Goal: Find specific page/section: Find specific page/section

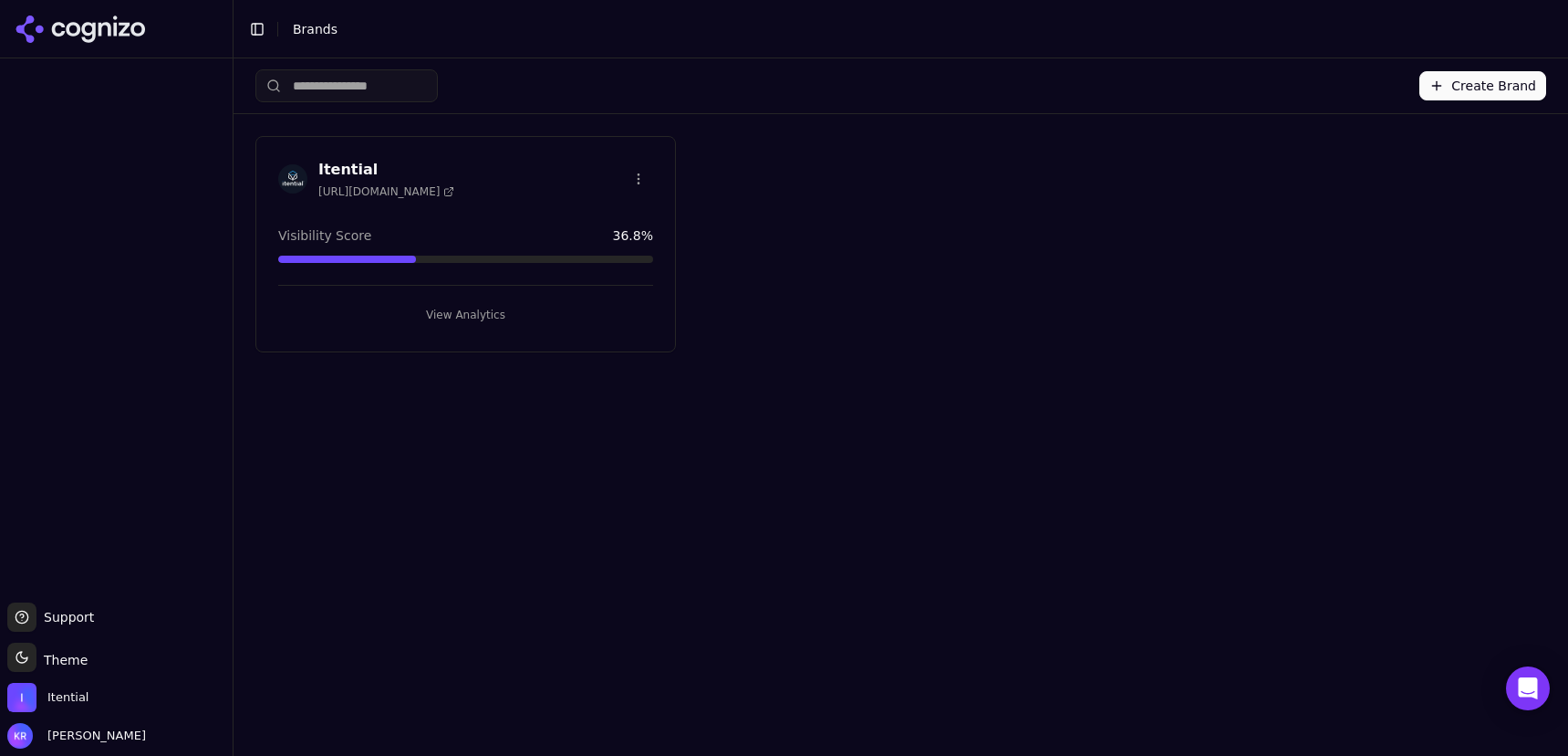
click at [462, 311] on button "View Analytics" at bounding box center [465, 314] width 375 height 29
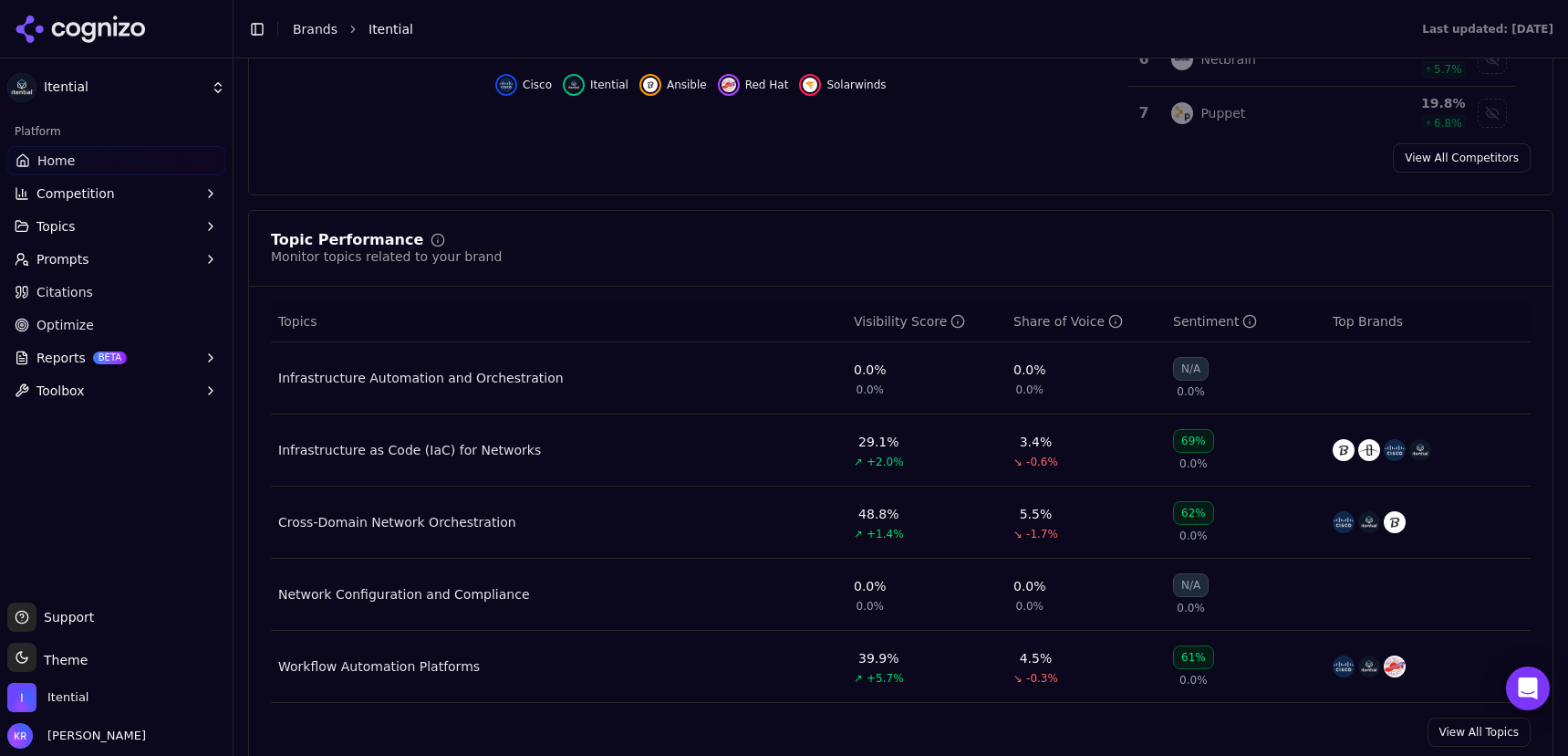
scroll to position [653, 0]
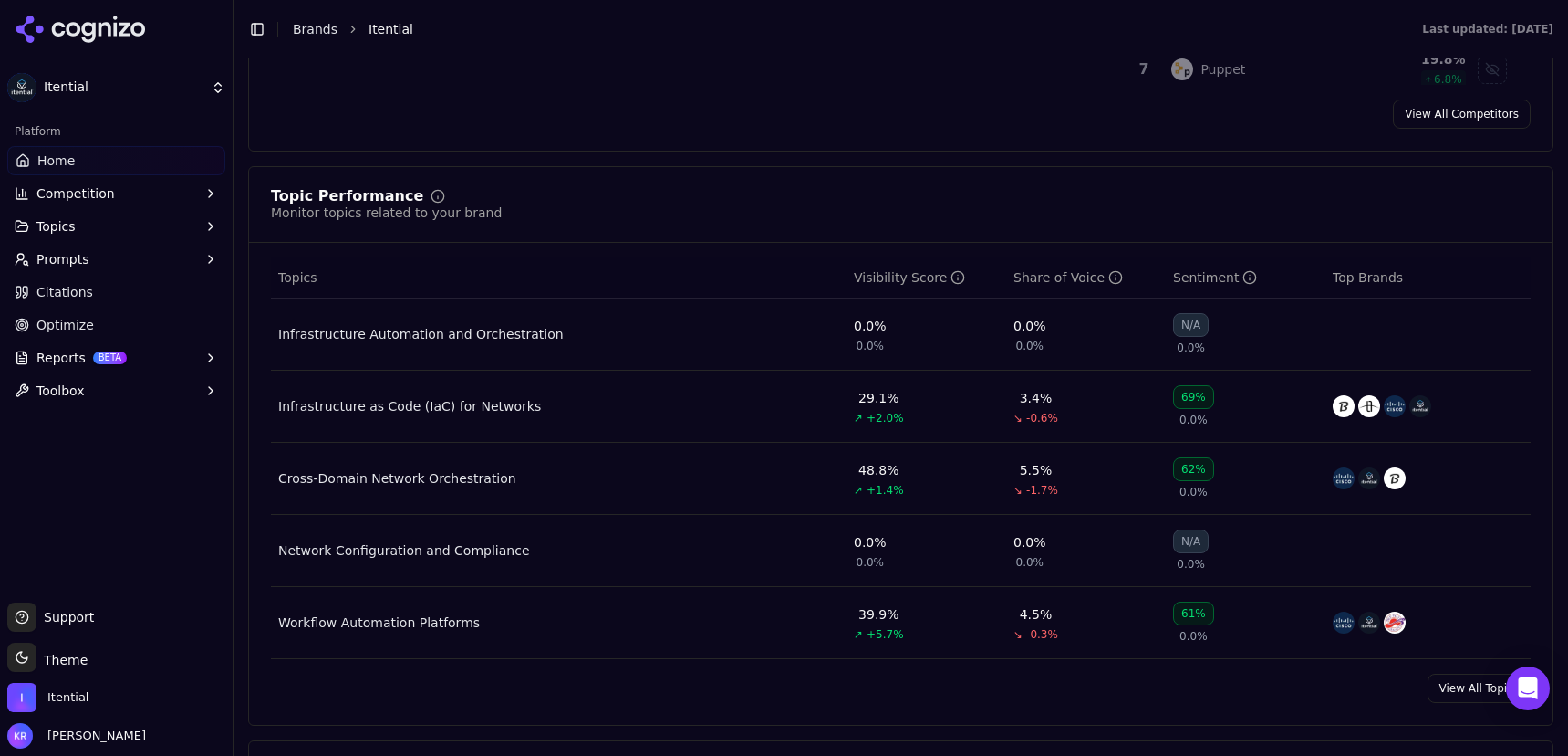
click at [133, 261] on button "Prompts" at bounding box center [116, 259] width 218 height 29
click at [77, 290] on span "Active" at bounding box center [117, 288] width 158 height 18
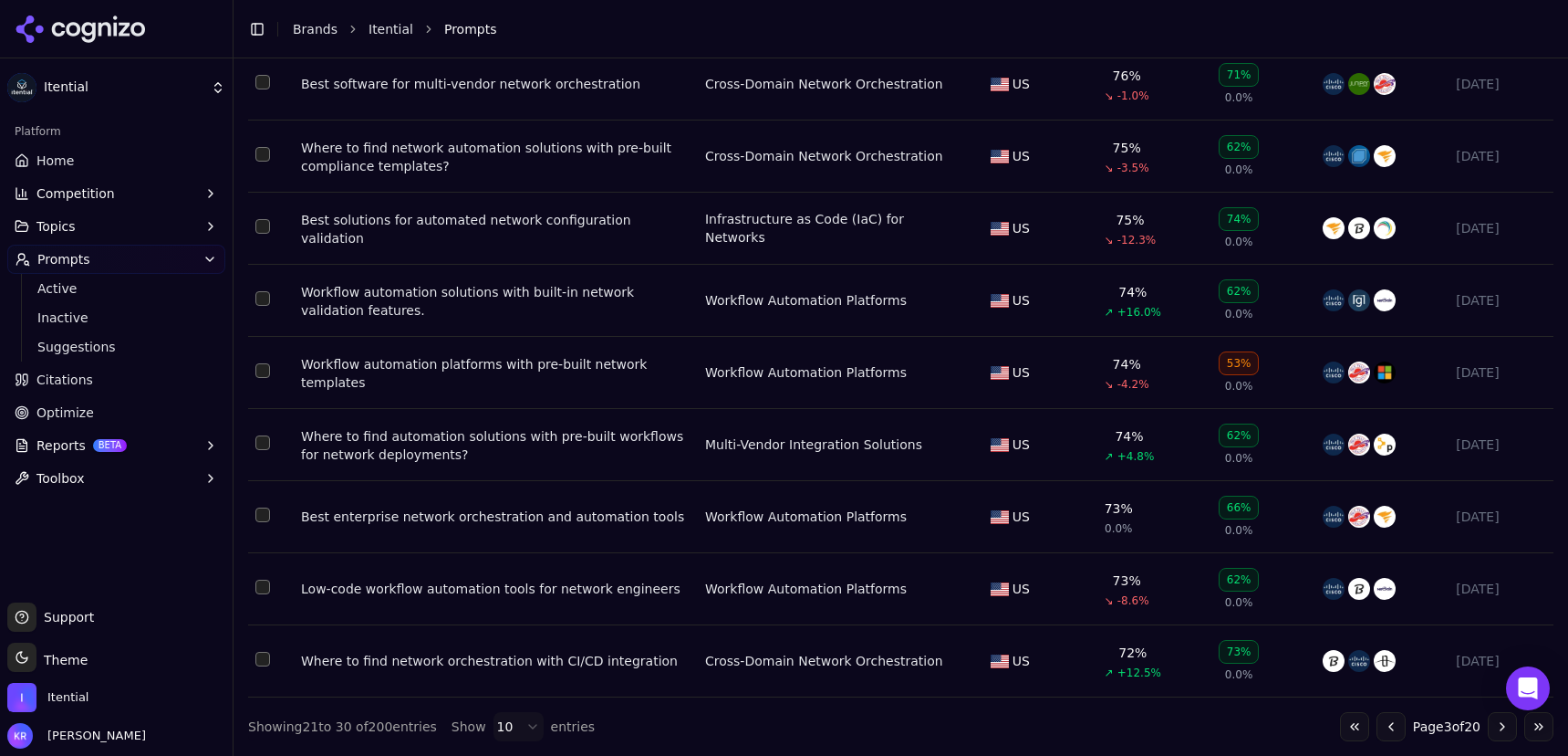
scroll to position [340, 0]
click at [512, 725] on html "Itential Platform Home Competition Topics Prompts Active Inactive Suggestions C…" at bounding box center [784, 378] width 1568 height 756
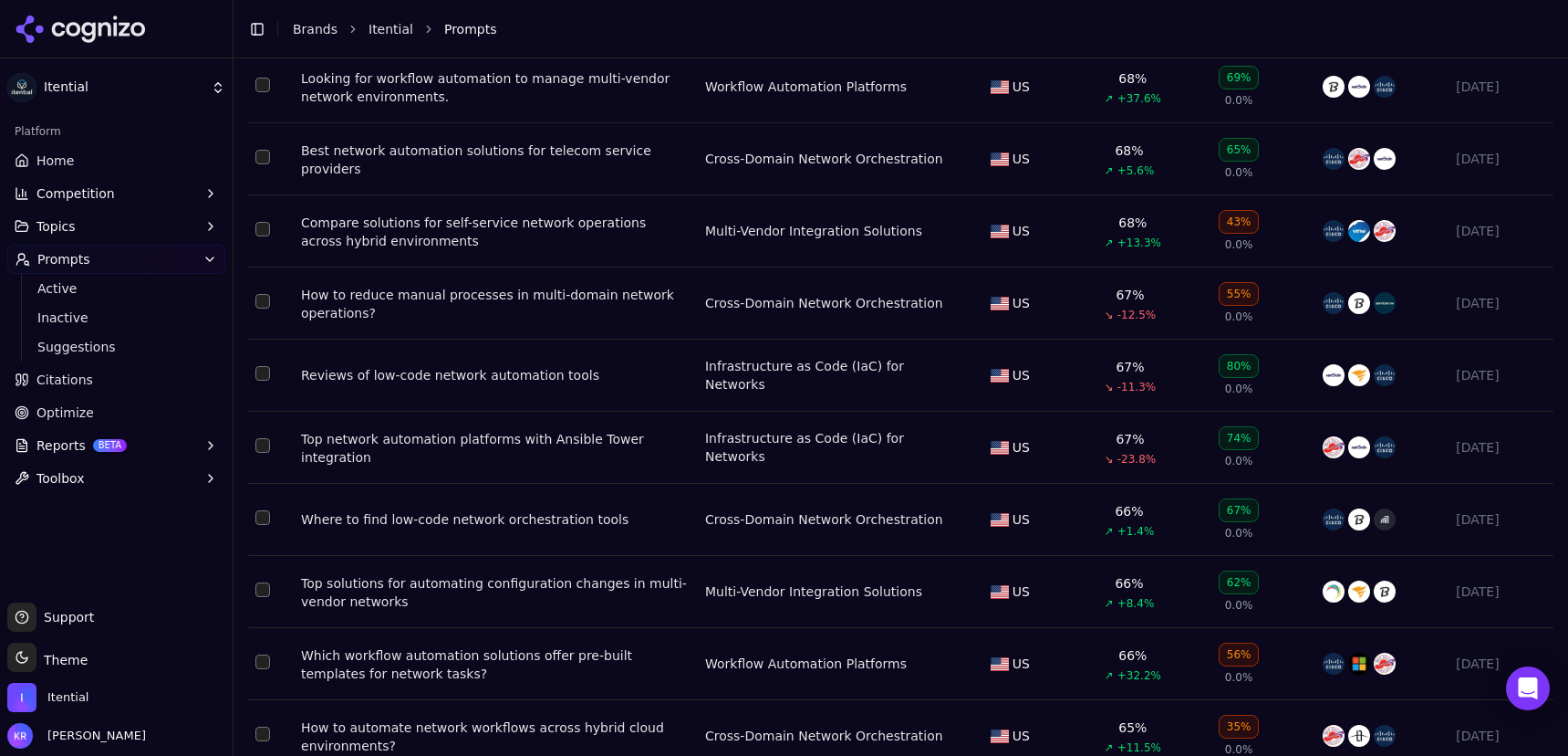
scroll to position [3291, 0]
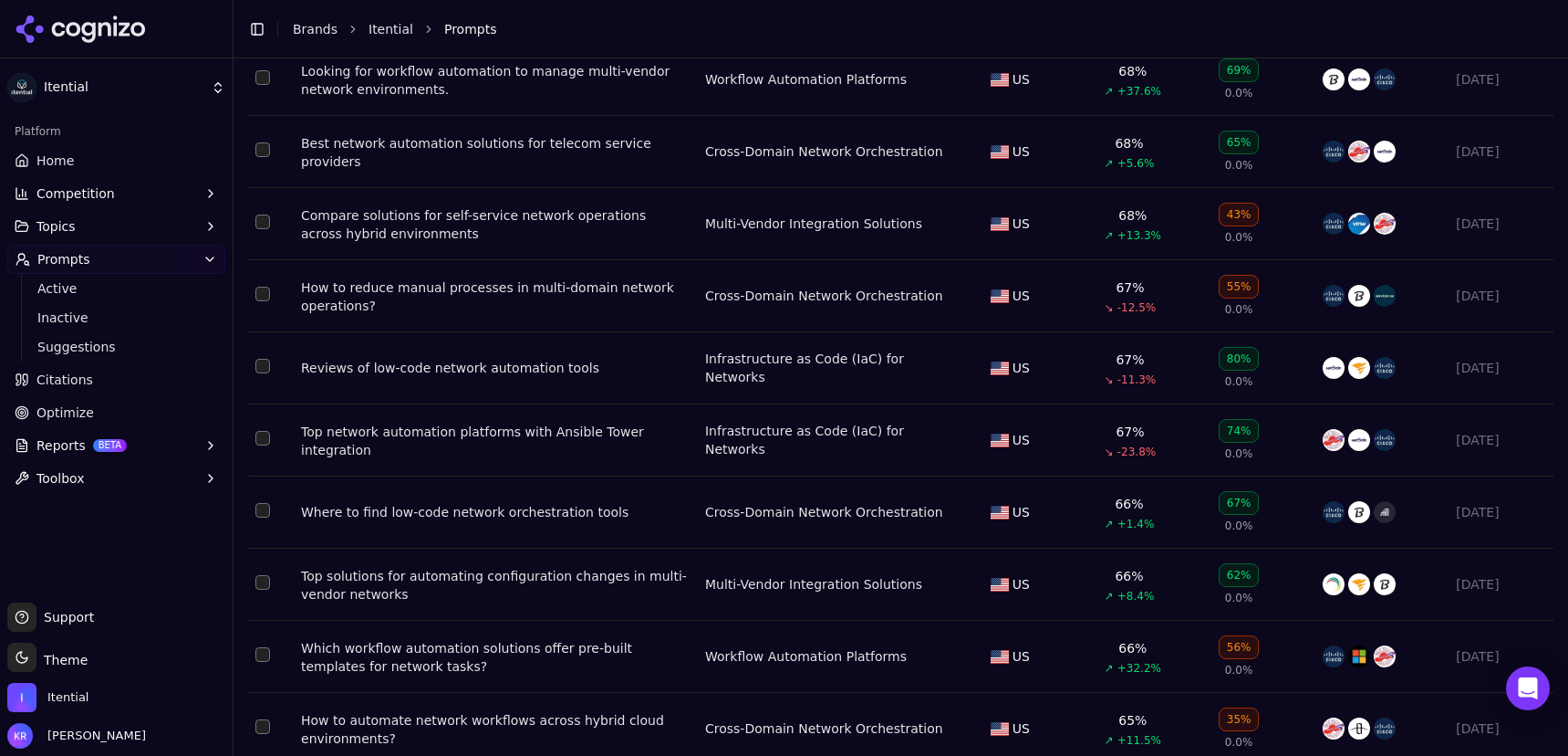
click at [258, 301] on button "Select row 46" at bounding box center [262, 294] width 14 height 14
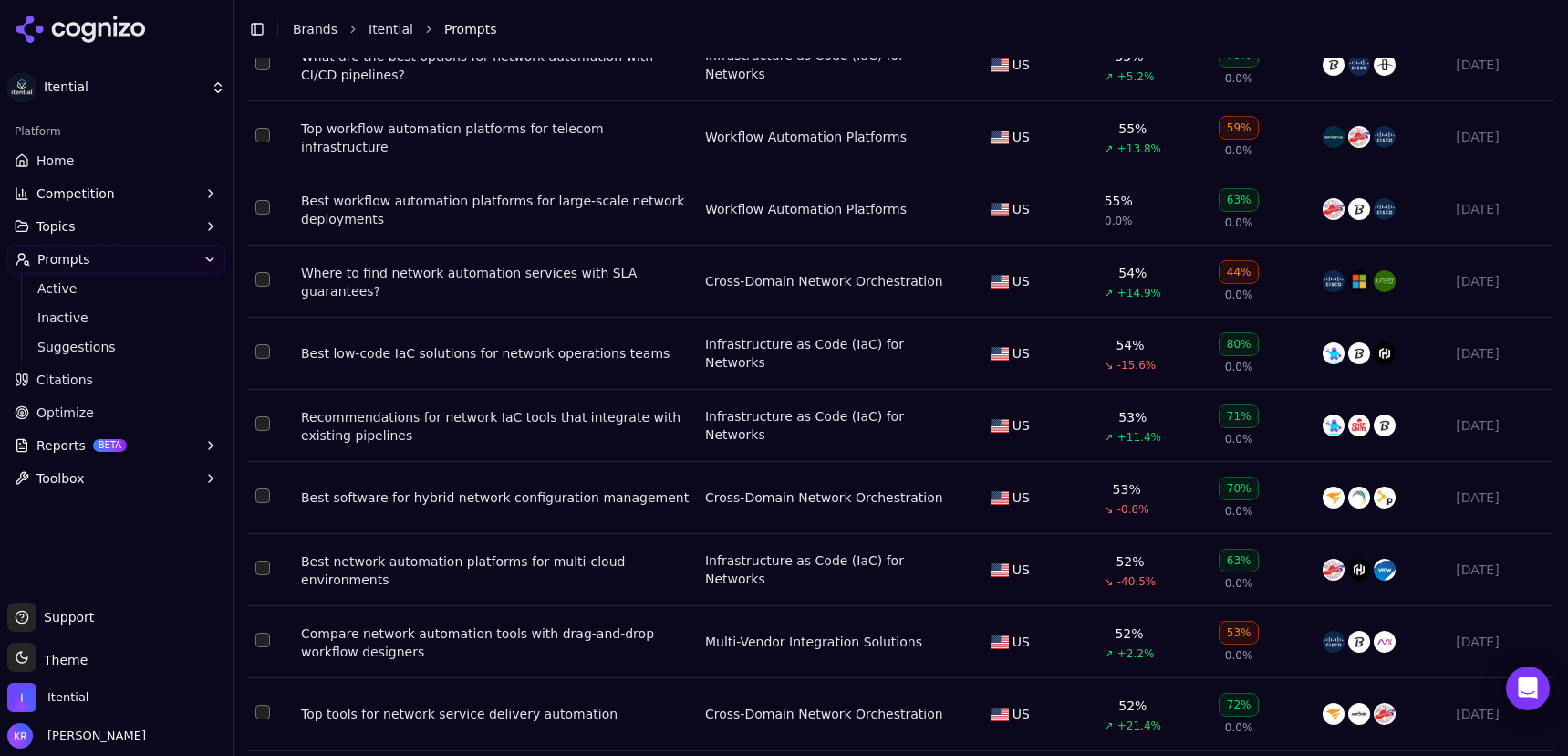
scroll to position [5666, 0]
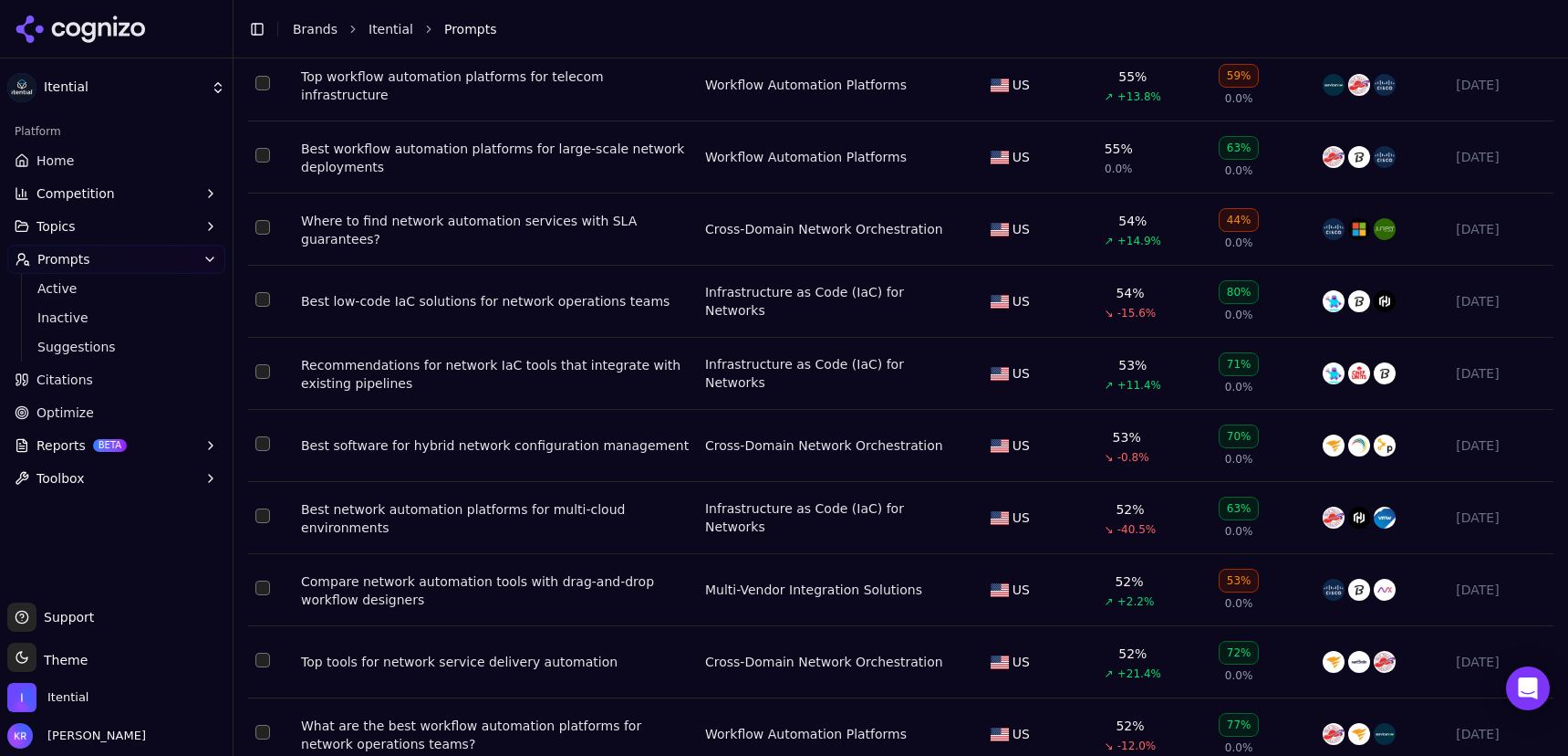
drag, startPoint x: 265, startPoint y: 300, endPoint x: 330, endPoint y: 310, distance: 65.8
click at [265, 235] on button "Select row 78" at bounding box center [262, 227] width 14 height 14
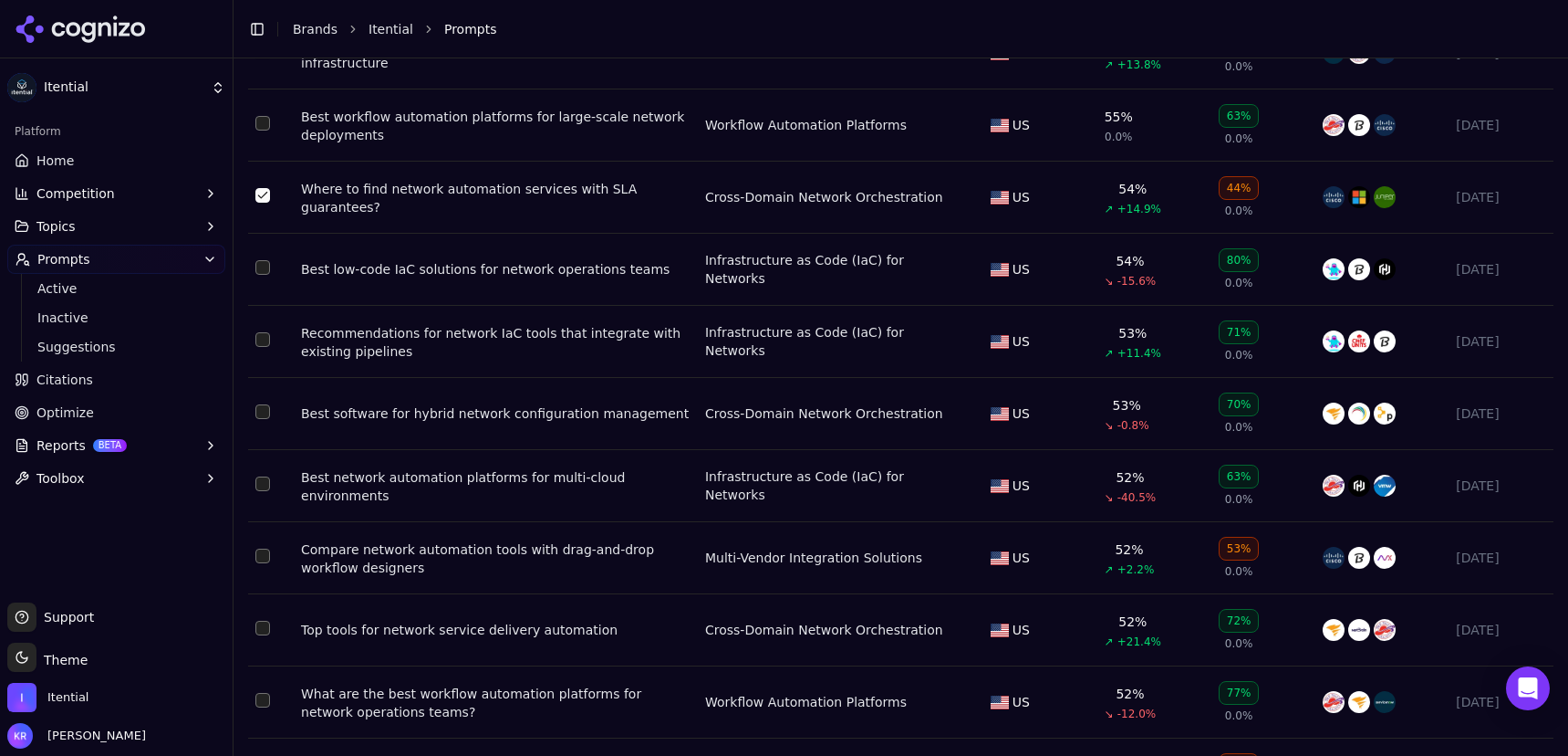
scroll to position [5703, 0]
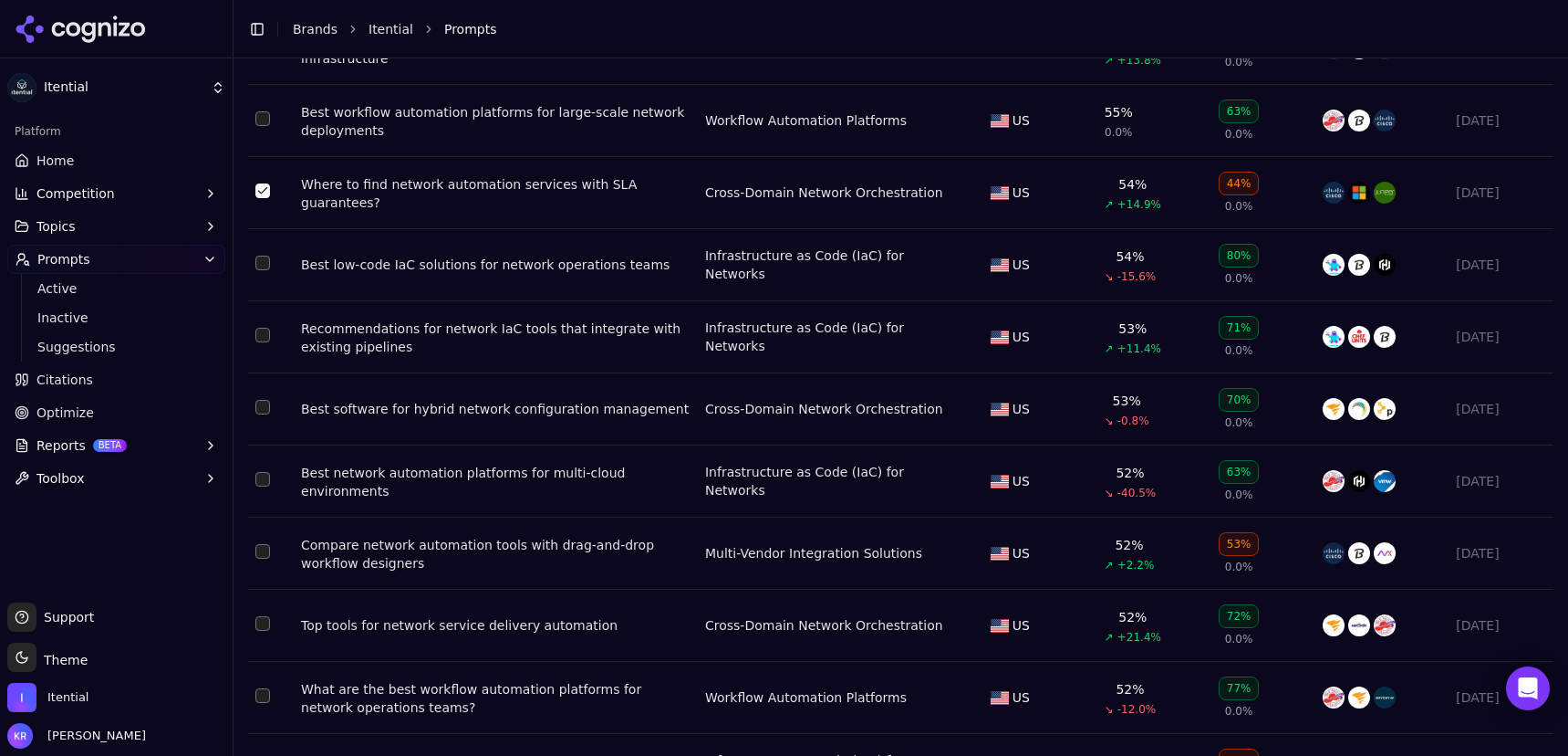
click at [263, 270] on button "Select row 79" at bounding box center [262, 262] width 14 height 14
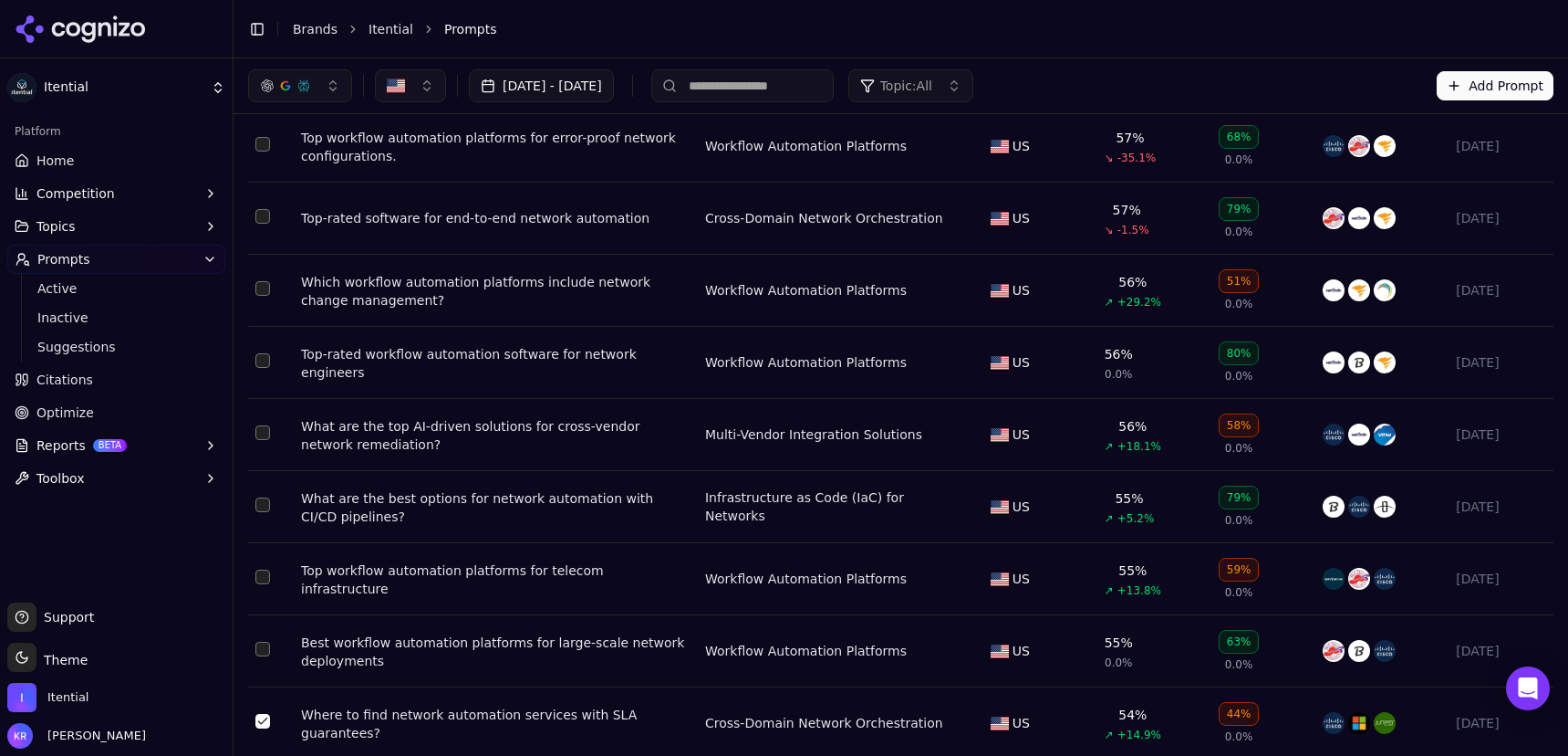
scroll to position [5143, 0]
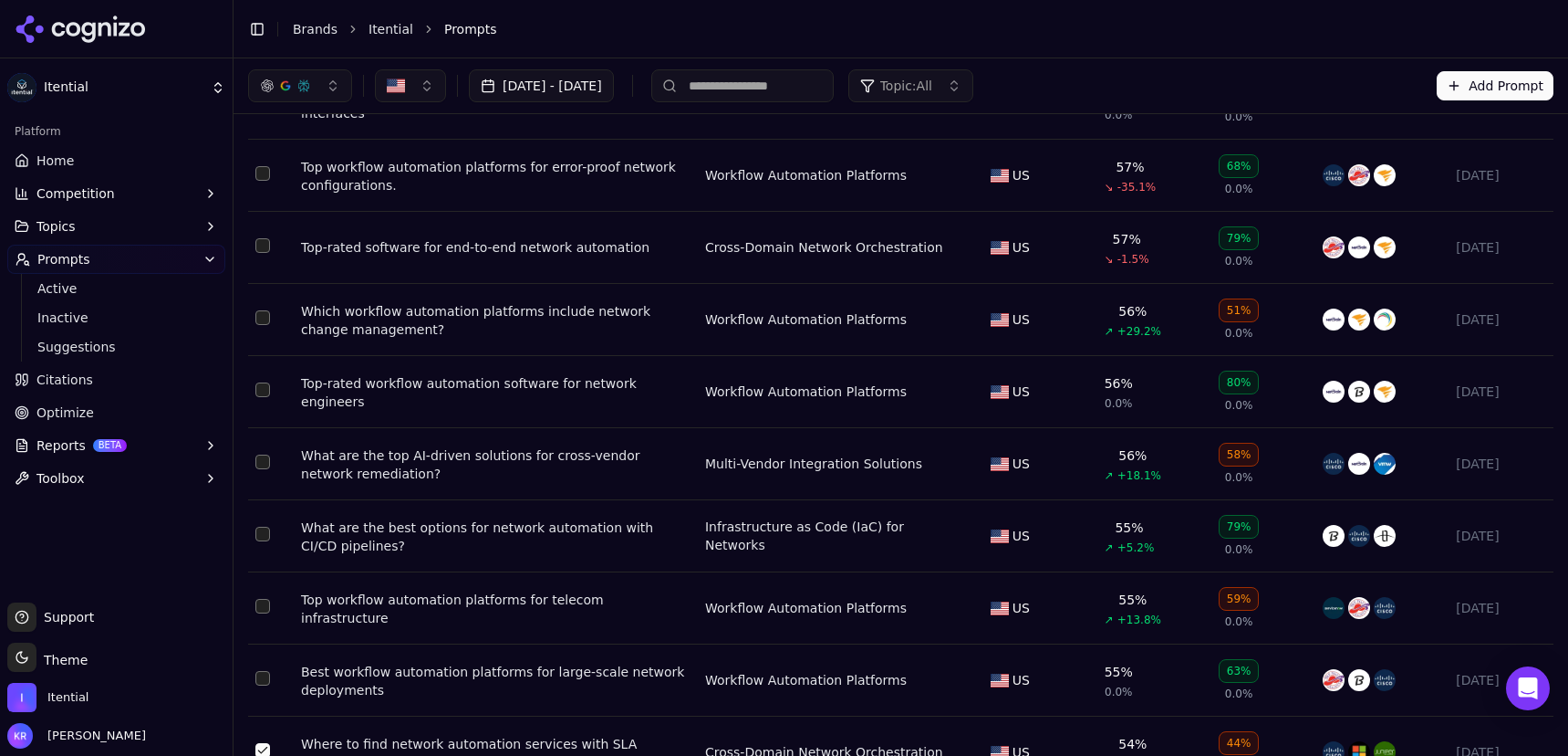
click at [111, 170] on link "Home" at bounding box center [116, 160] width 218 height 29
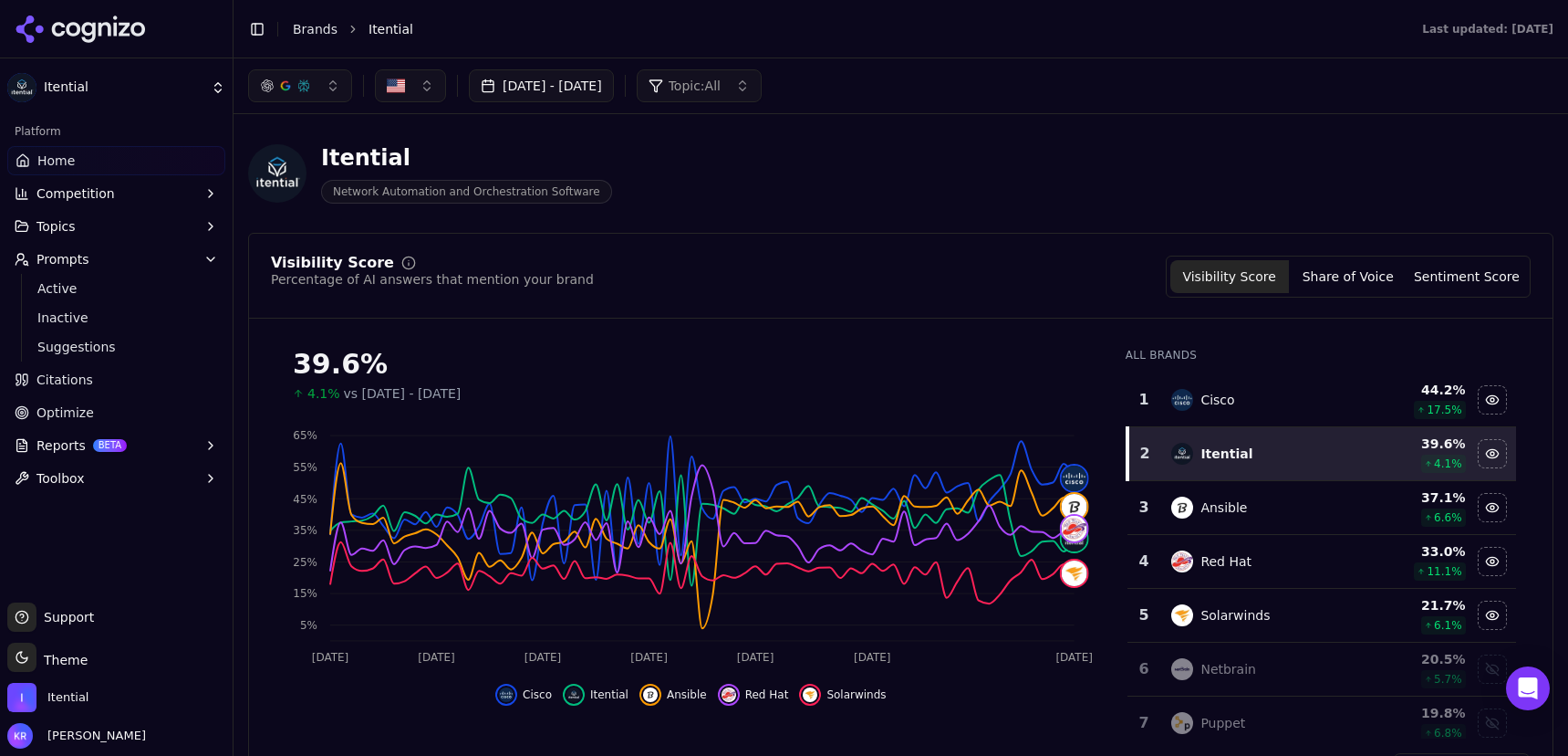
click at [90, 223] on button "Topics" at bounding box center [116, 226] width 218 height 29
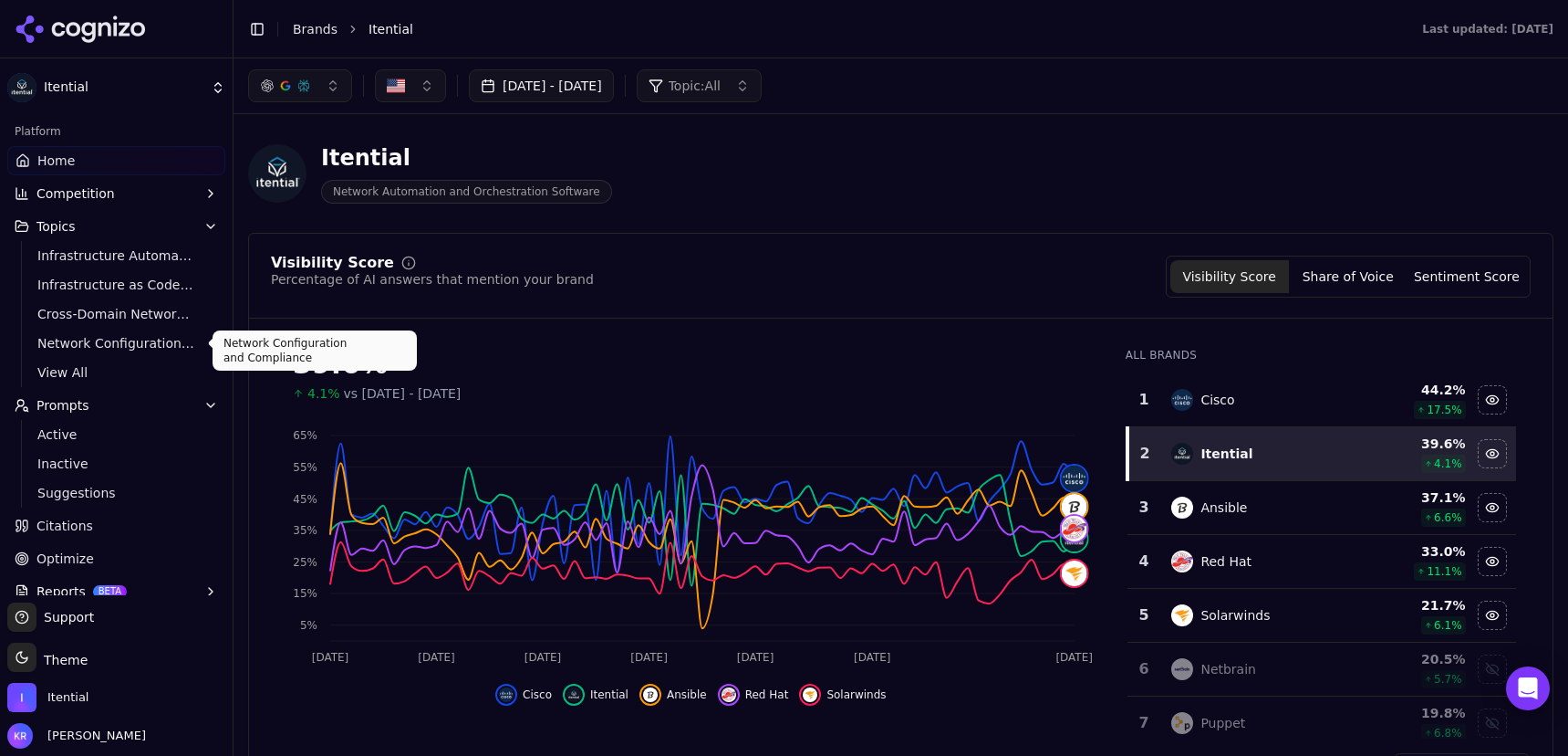
click at [98, 340] on span "Network Configuration and Compliance" at bounding box center [117, 343] width 158 height 18
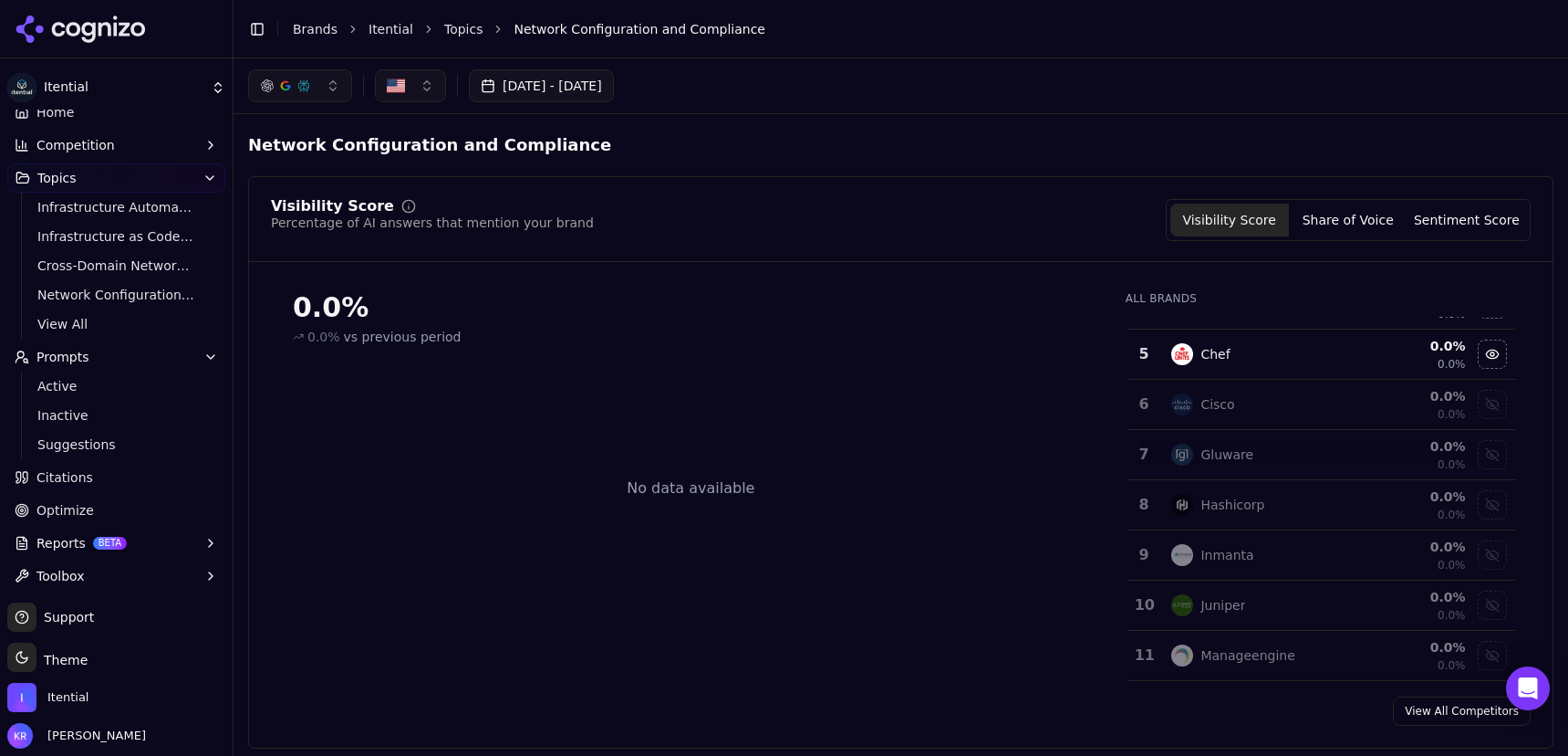
scroll to position [51, 0]
click at [81, 509] on span "Optimize" at bounding box center [65, 507] width 58 height 18
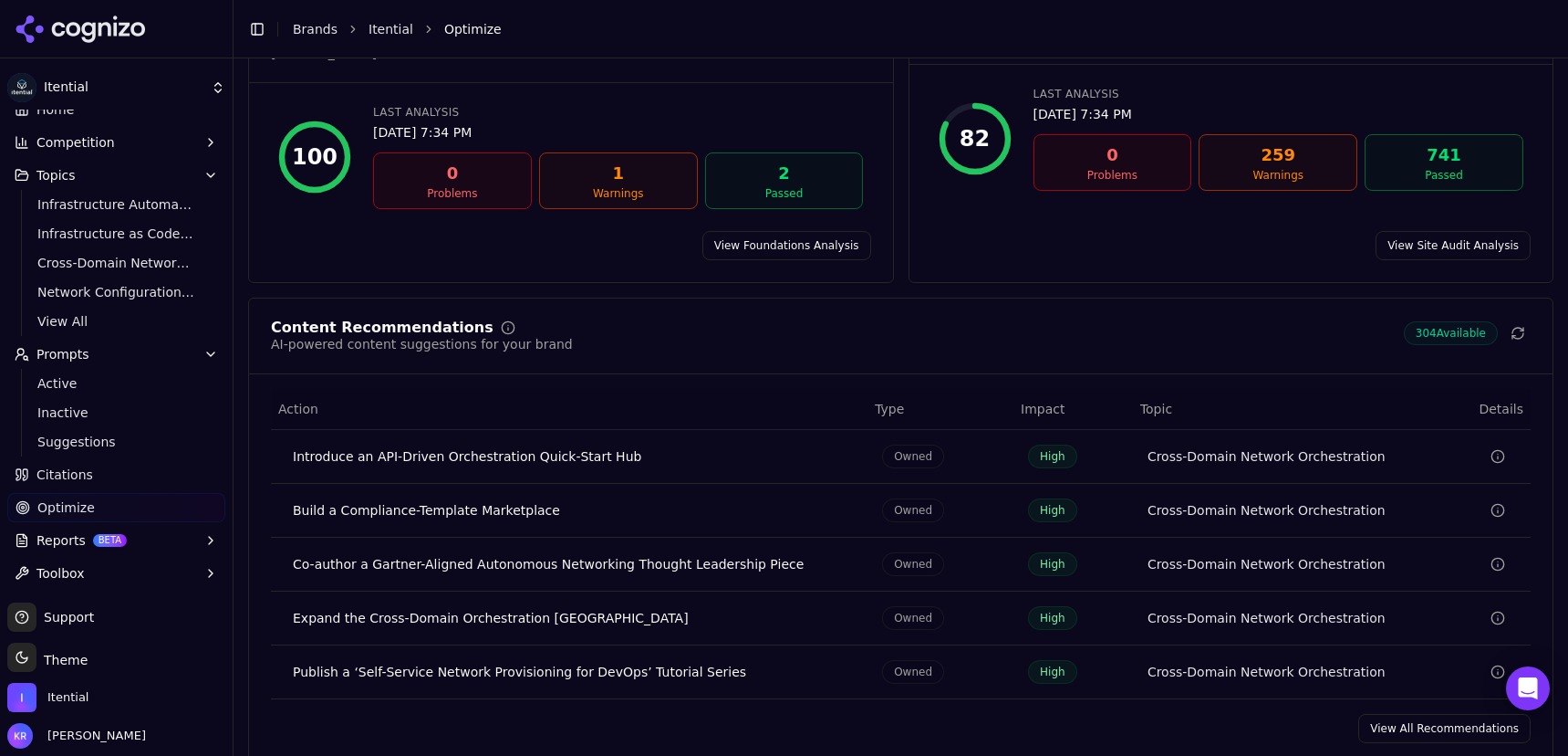
scroll to position [195, 0]
